Goal: Transaction & Acquisition: Purchase product/service

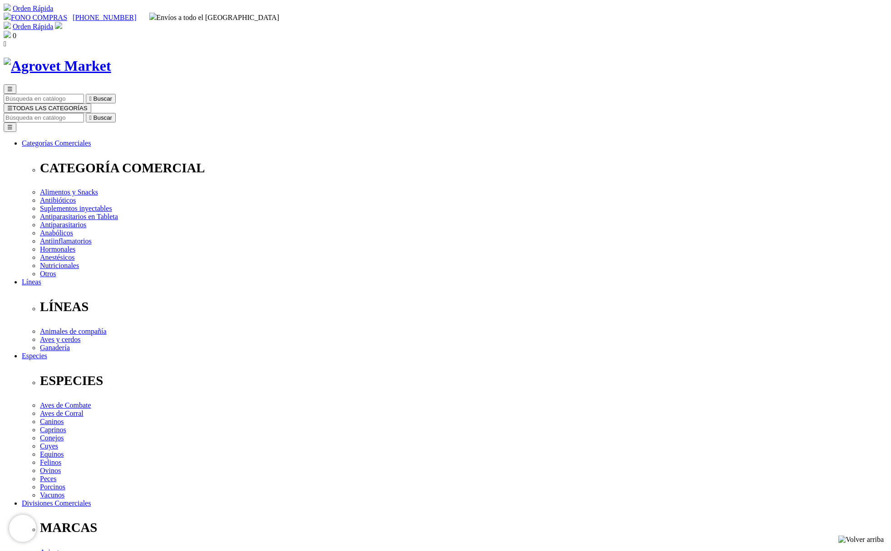
drag, startPoint x: 502, startPoint y: 118, endPoint x: 452, endPoint y: 119, distance: 50.4
copy h1 "Probiolyte"
drag, startPoint x: 587, startPoint y: 167, endPoint x: 673, endPoint y: 175, distance: 86.6
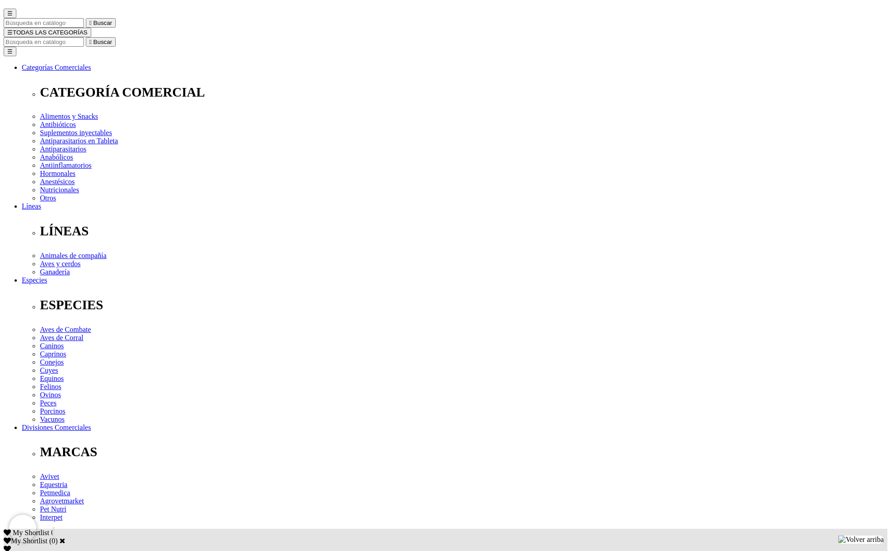
scroll to position [84, 0]
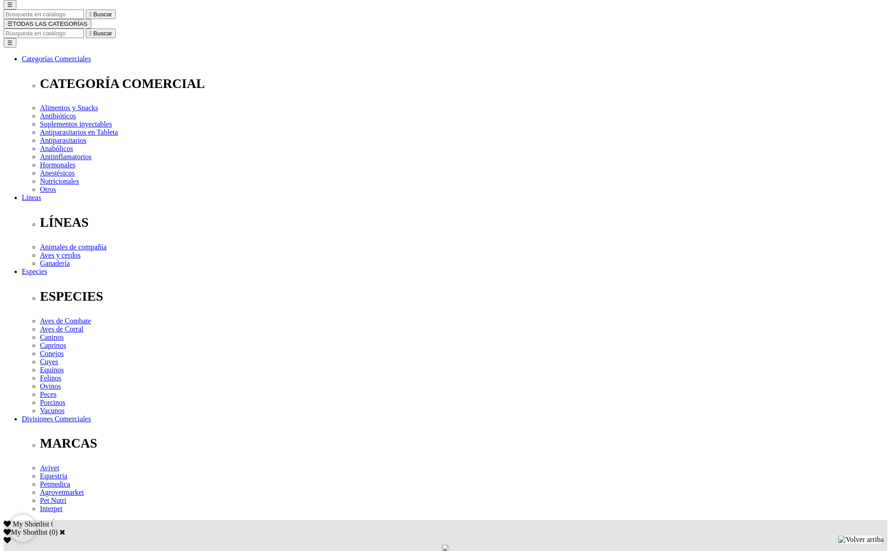
select select "19"
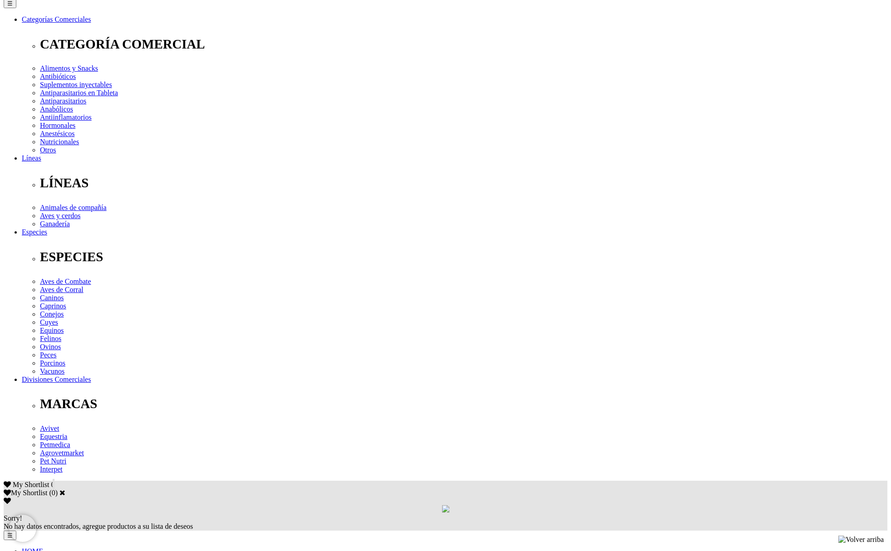
select select "19"
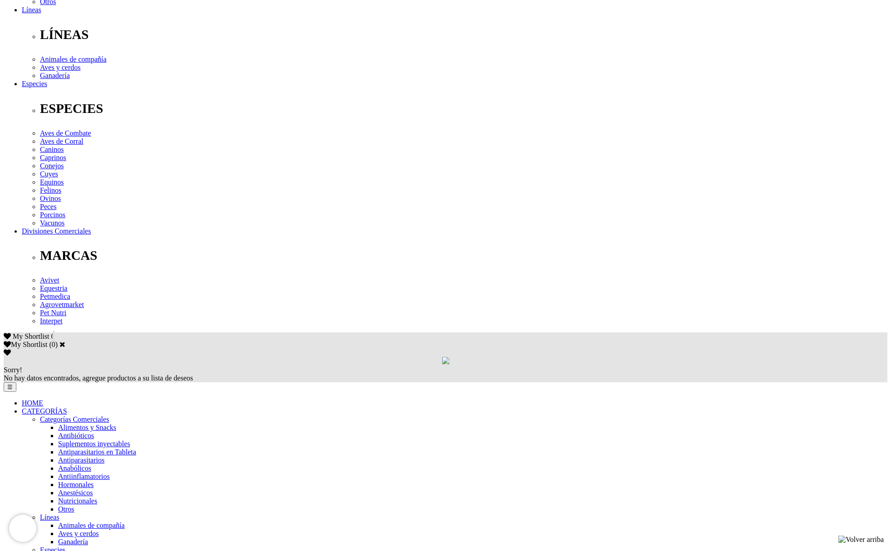
scroll to position [275, 0]
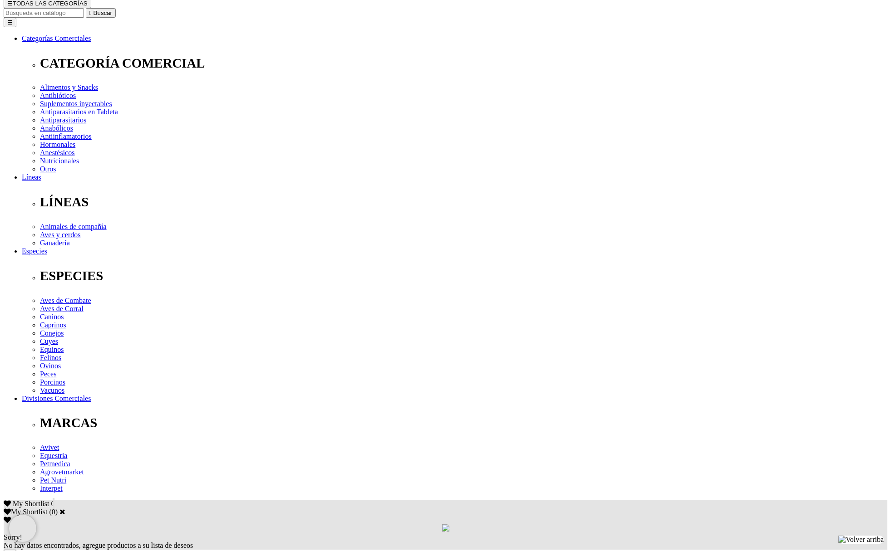
scroll to position [104, 0]
